Goal: Task Accomplishment & Management: Complete application form

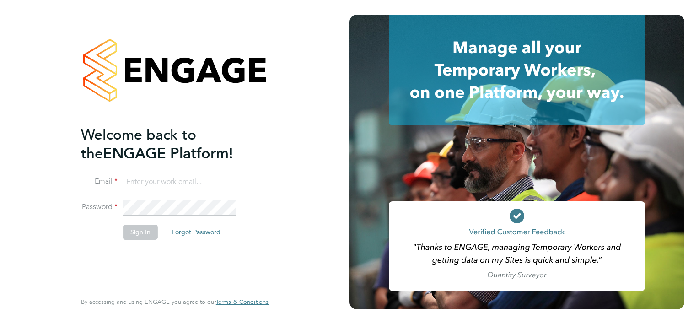
type input "[EMAIL_ADDRESS][DOMAIN_NAME]"
click at [143, 233] on button "Sign In" at bounding box center [140, 232] width 35 height 15
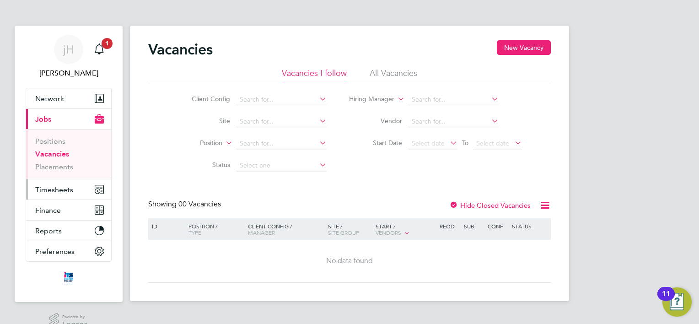
click at [68, 189] on span "Timesheets" at bounding box center [54, 189] width 38 height 9
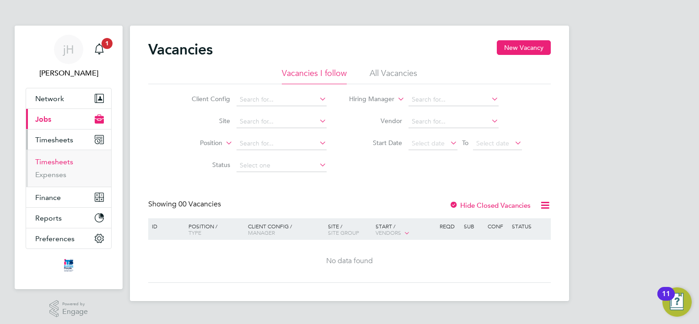
click at [59, 161] on link "Timesheets" at bounding box center [54, 161] width 38 height 9
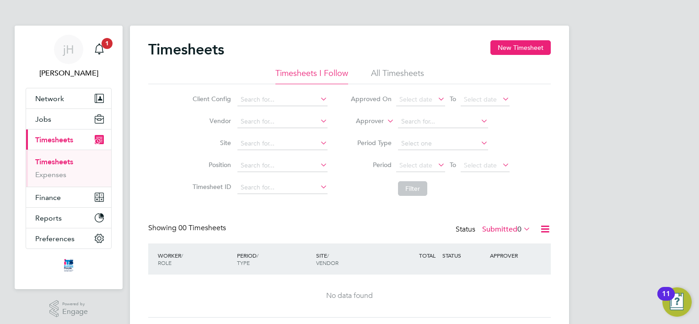
click at [405, 71] on li "All Timesheets" at bounding box center [397, 76] width 53 height 16
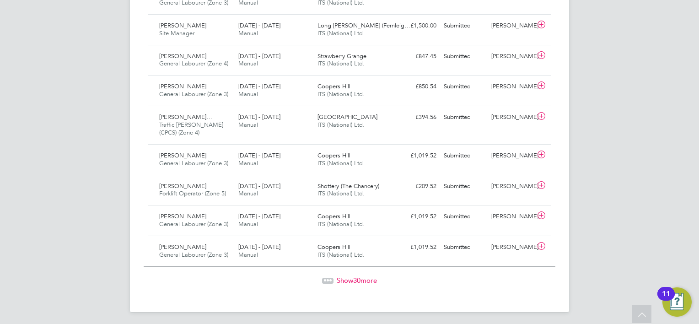
click at [364, 277] on span "Show 30 more" at bounding box center [357, 280] width 40 height 9
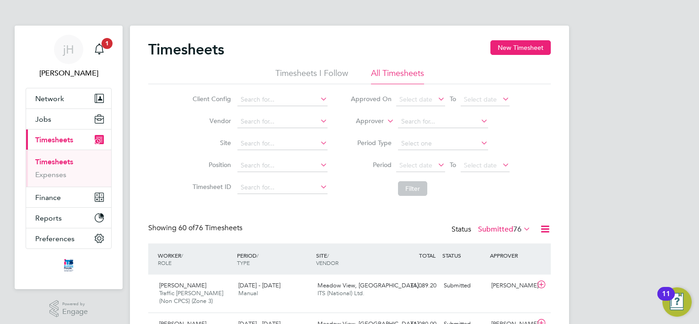
drag, startPoint x: 348, startPoint y: 200, endPoint x: 507, endPoint y: 181, distance: 160.4
click at [507, 181] on li "Filter" at bounding box center [430, 189] width 182 height 24
click at [522, 225] on icon at bounding box center [522, 228] width 0 height 13
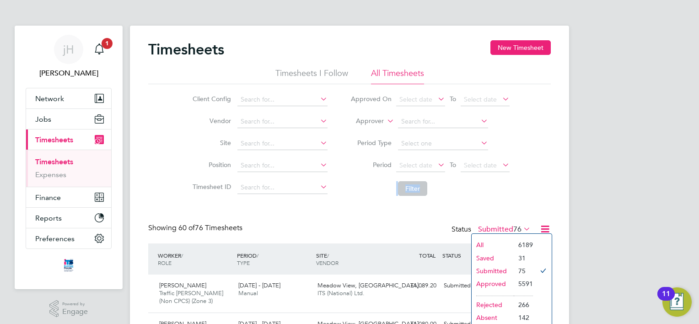
click at [476, 245] on li "All" at bounding box center [493, 244] width 42 height 13
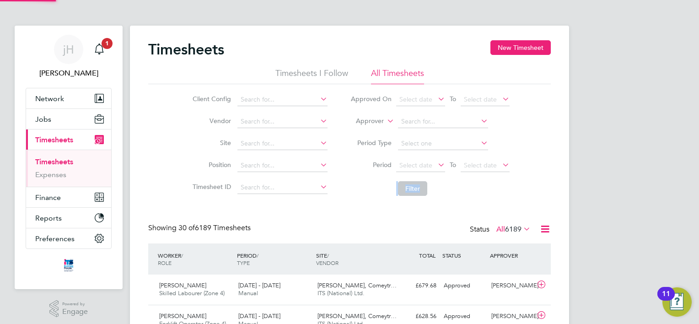
scroll to position [23, 80]
click at [251, 139] on input at bounding box center [283, 143] width 90 height 13
click at [302, 157] on li "Institute of [GEOGRAPHIC_DATA] (22CA04)" at bounding box center [303, 156] width 133 height 12
type input "Institute of [GEOGRAPHIC_DATA] (22CA04)"
click at [415, 191] on button "Filter" at bounding box center [412, 188] width 29 height 15
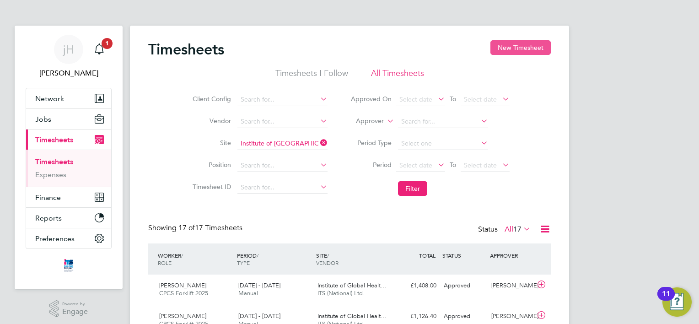
click at [511, 52] on button "New Timesheet" at bounding box center [521, 47] width 60 height 15
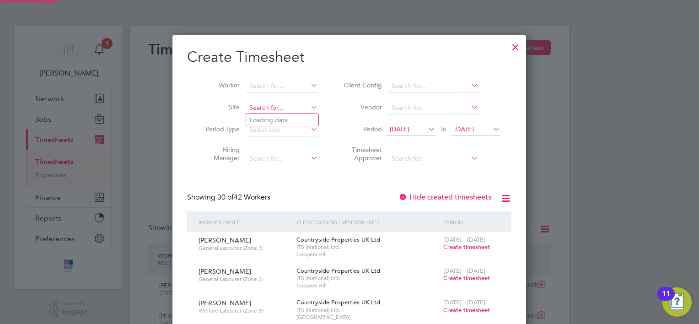
click at [291, 109] on input at bounding box center [282, 108] width 72 height 13
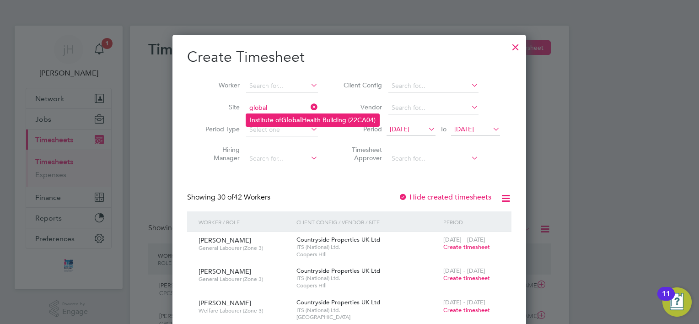
click at [274, 121] on li "Institute of [GEOGRAPHIC_DATA] (22CA04)" at bounding box center [312, 120] width 133 height 12
type input "Institute of [GEOGRAPHIC_DATA] (22CA04)"
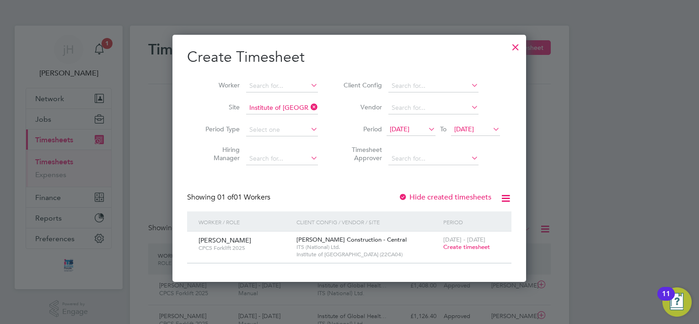
click at [465, 249] on span "Create timesheet" at bounding box center [466, 247] width 47 height 8
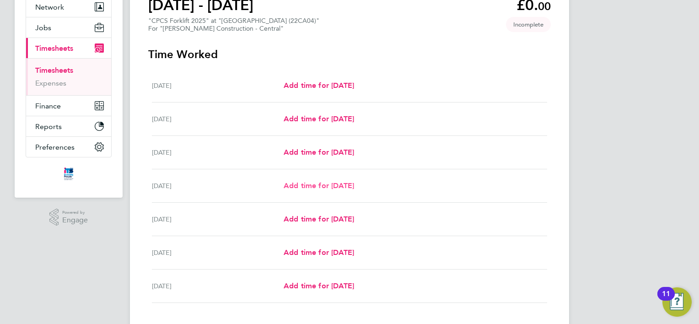
click at [320, 187] on span "Add time for [DATE]" at bounding box center [319, 185] width 70 height 9
select select "30"
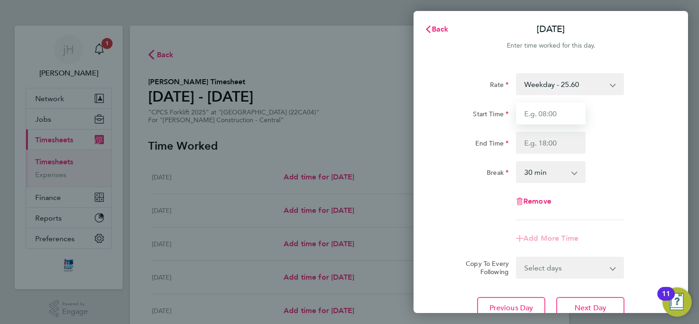
click at [552, 114] on input "Start Time" at bounding box center [551, 114] width 70 height 22
type input "07:00"
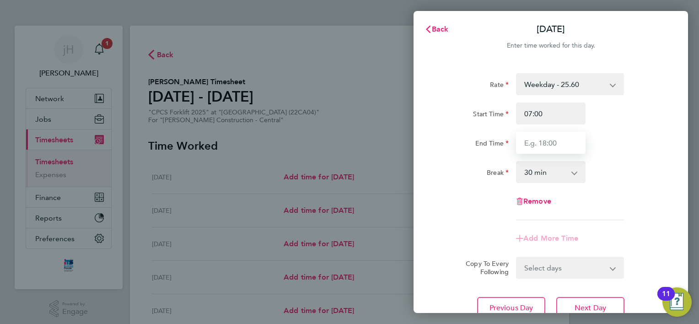
click at [555, 144] on input "End Time" at bounding box center [551, 143] width 70 height 22
type input "18:30"
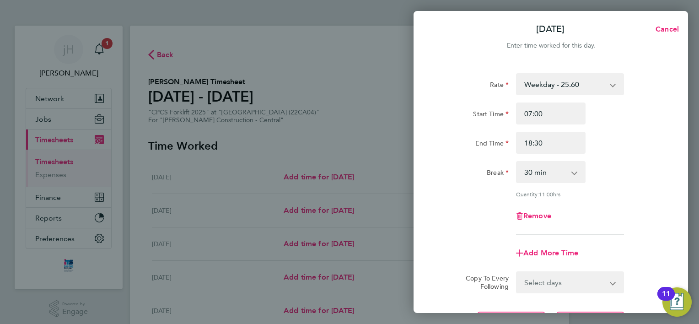
click at [622, 205] on div "Remove" at bounding box center [551, 216] width 231 height 22
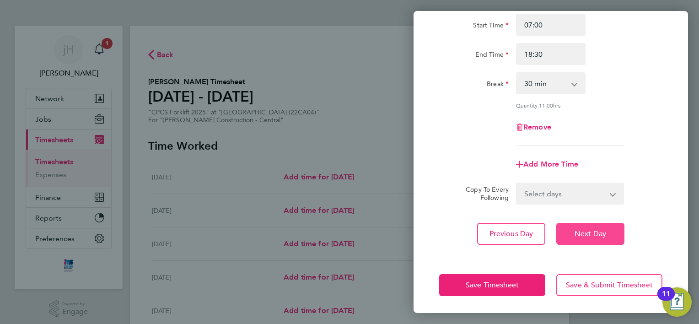
click at [591, 233] on span "Next Day" at bounding box center [591, 233] width 32 height 9
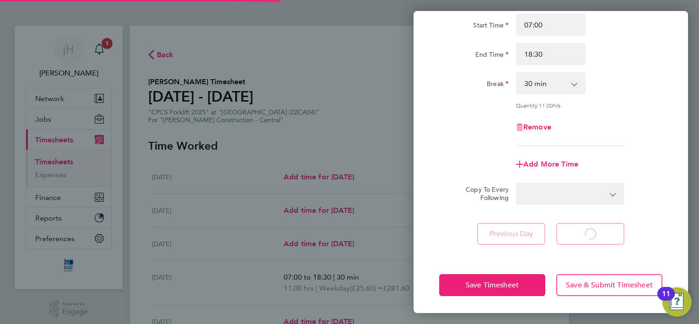
select select "30"
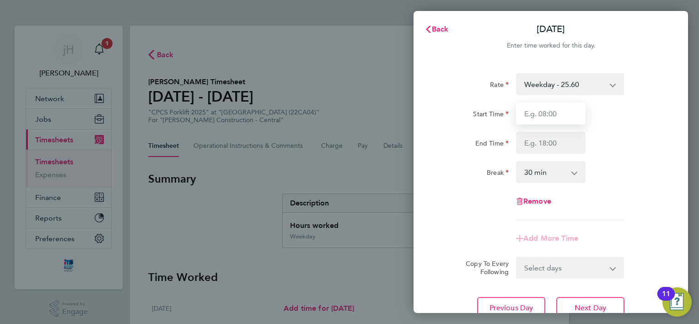
click at [555, 105] on input "Start Time" at bounding box center [551, 114] width 70 height 22
type input "07:00"
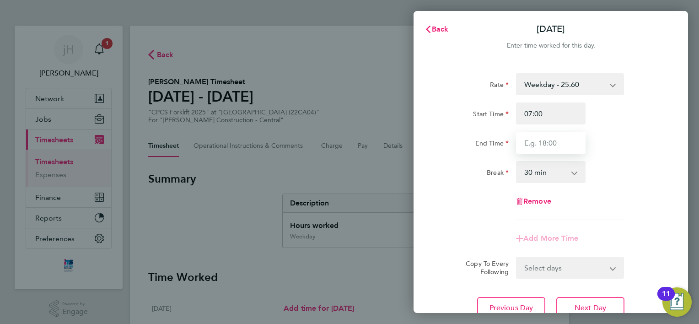
type input "18:30"
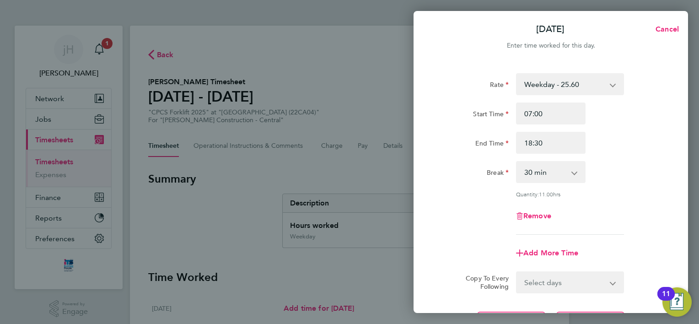
click at [631, 214] on div "Remove" at bounding box center [551, 216] width 231 height 22
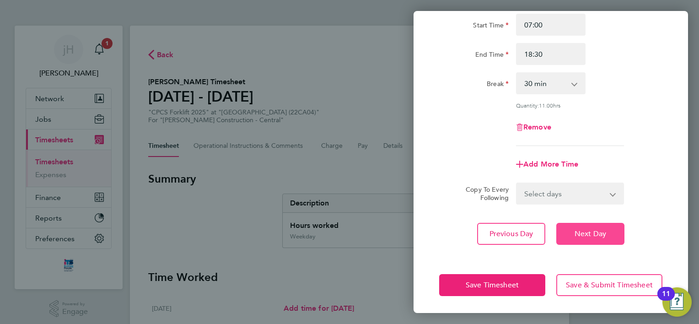
click at [591, 232] on span "Next Day" at bounding box center [591, 233] width 32 height 9
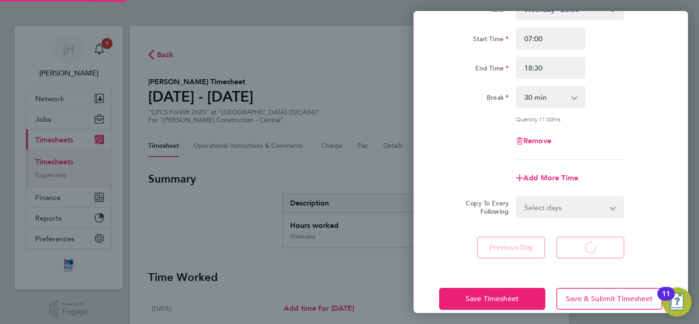
select select "30"
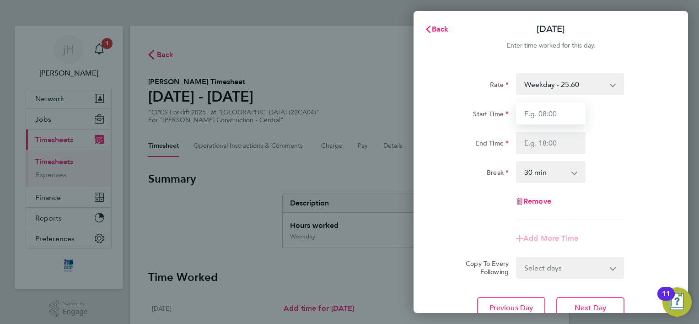
click at [566, 114] on input "Start Time" at bounding box center [551, 114] width 70 height 22
type input "07:00"
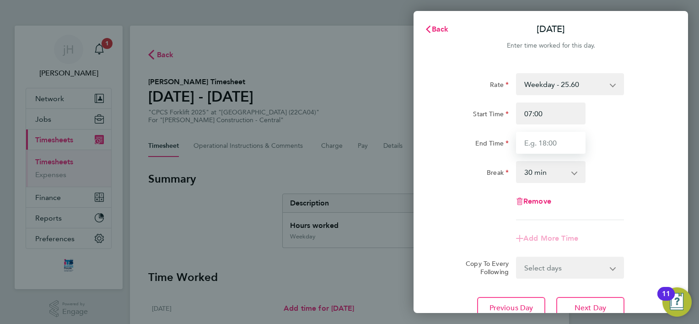
type input "18:30"
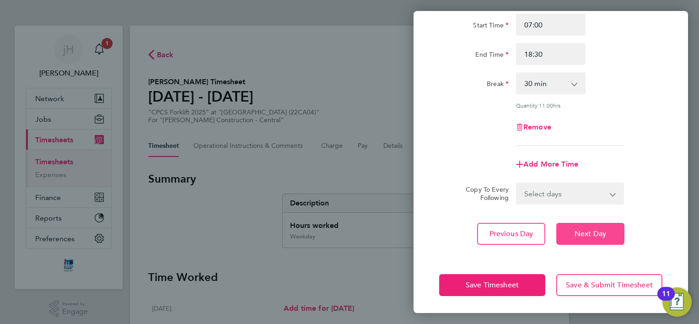
click at [594, 231] on span "Next Day" at bounding box center [591, 233] width 32 height 9
select select "30"
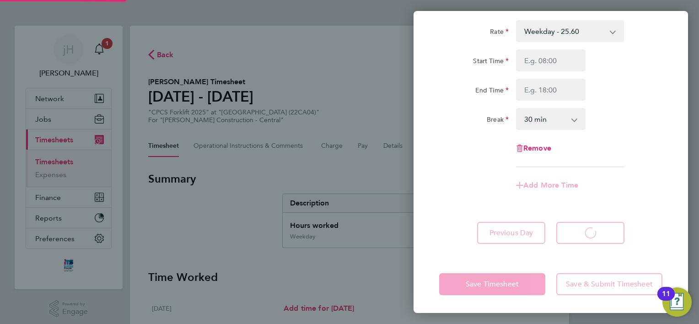
select select "30"
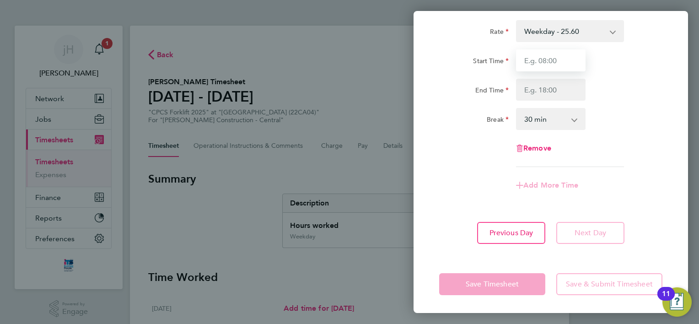
click at [543, 65] on input "Start Time" at bounding box center [551, 60] width 70 height 22
type input "07:00"
type input "18:30"
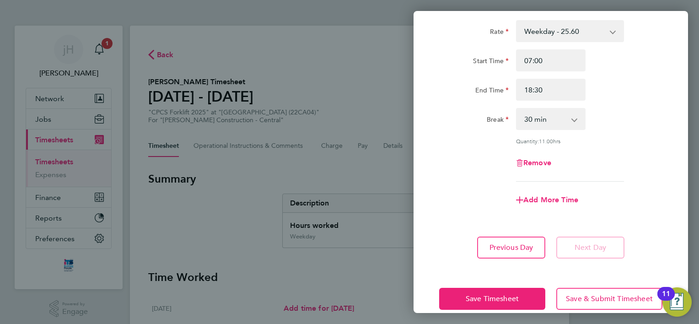
click at [600, 211] on form "Rate Weekday - 25.60 Overtime - 37.11 Start Time 07:00 End Time 18:30 Break 0 m…" at bounding box center [550, 119] width 223 height 198
click at [513, 299] on span "Save Timesheet" at bounding box center [492, 298] width 53 height 9
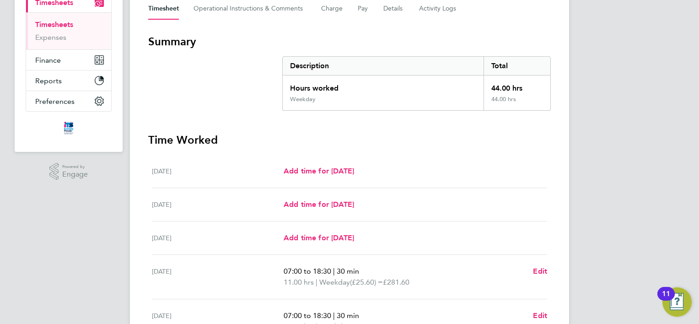
scroll to position [325, 0]
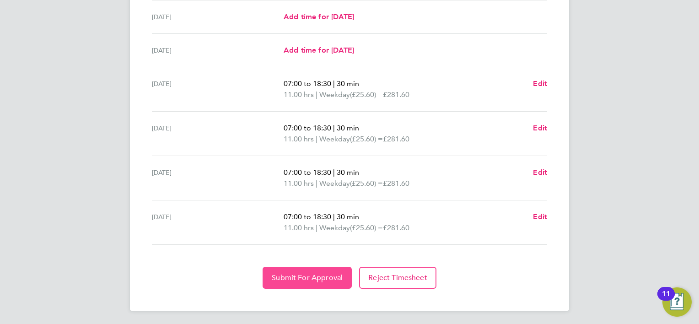
click at [330, 277] on span "Submit For Approval" at bounding box center [307, 277] width 71 height 9
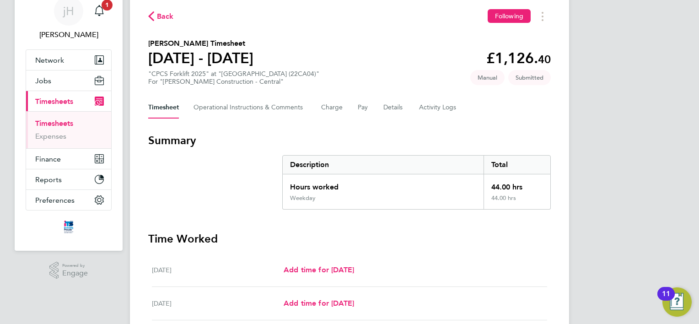
scroll to position [0, 0]
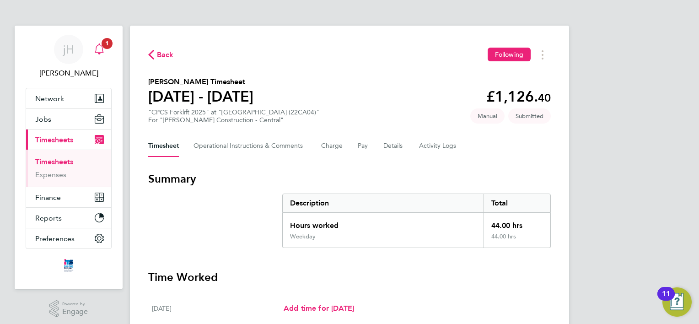
click at [108, 43] on span "1" at bounding box center [107, 43] width 11 height 11
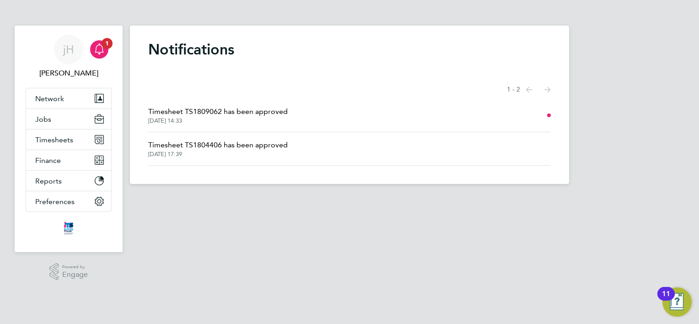
click at [255, 112] on span "Timesheet TS1809062 has been approved" at bounding box center [218, 111] width 140 height 11
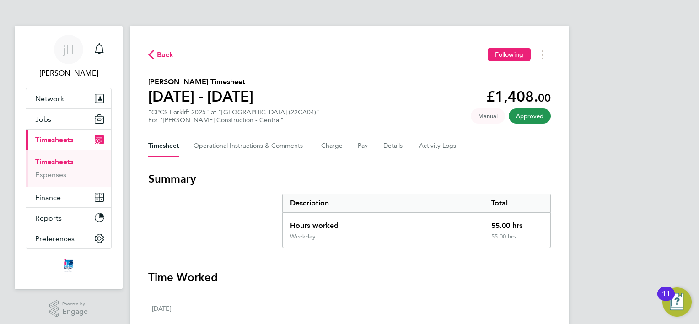
click at [215, 232] on section "Summary Description Total Hours worked 55.00 hrs Weekday 55.00 hrs" at bounding box center [349, 210] width 403 height 76
click at [168, 54] on span "Back" at bounding box center [165, 54] width 17 height 11
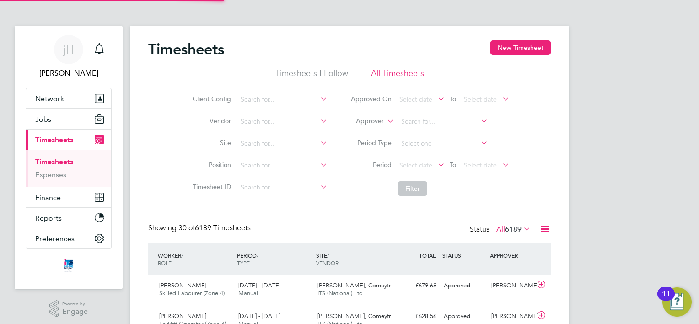
scroll to position [23, 80]
click at [152, 169] on div "Client Config Vendor Site Position Timesheet ID Approved On Select date To Sele…" at bounding box center [349, 142] width 403 height 116
